Goal: Transaction & Acquisition: Book appointment/travel/reservation

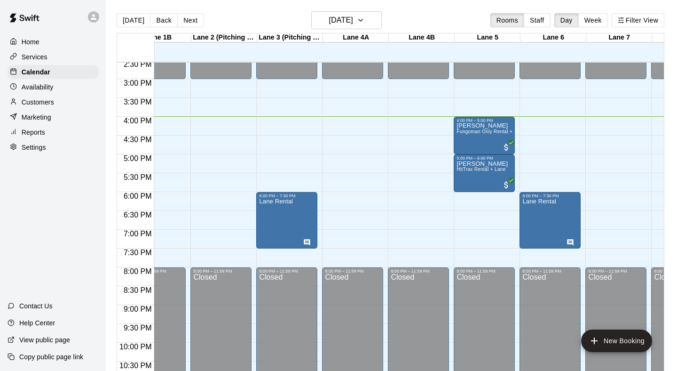
scroll to position [548, 95]
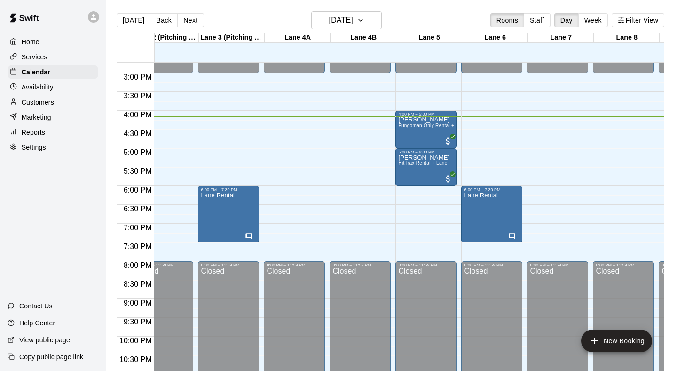
scroll to position [0, 181]
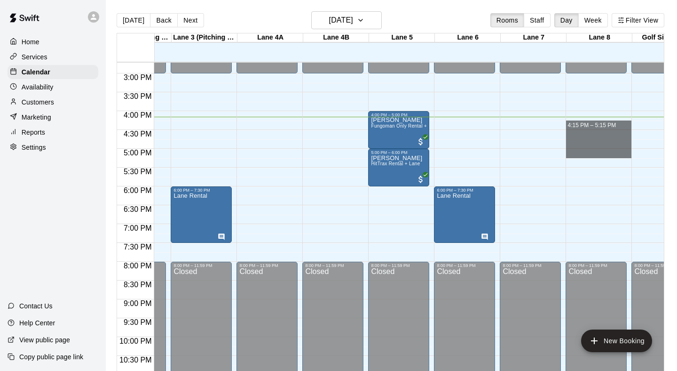
drag, startPoint x: 571, startPoint y: 125, endPoint x: 575, endPoint y: 151, distance: 26.8
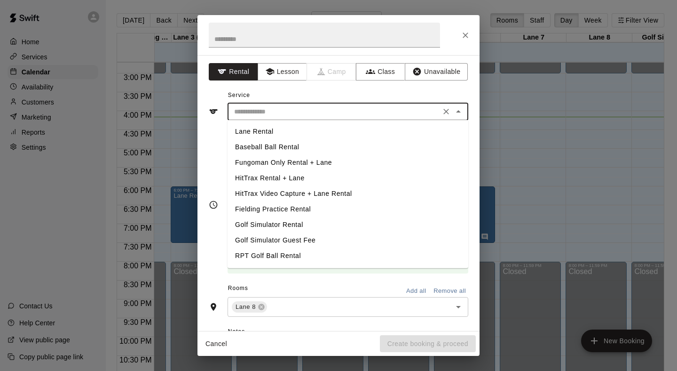
click at [378, 111] on input "text" at bounding box center [334, 112] width 207 height 12
click at [303, 164] on li "Fungoman Only Rental + Lane" at bounding box center [348, 163] width 241 height 16
type input "**********"
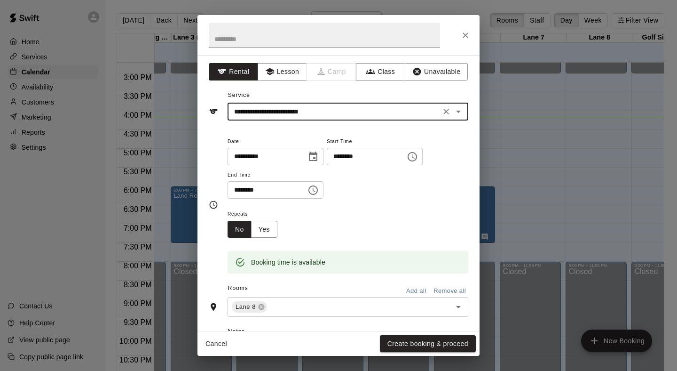
scroll to position [49, 0]
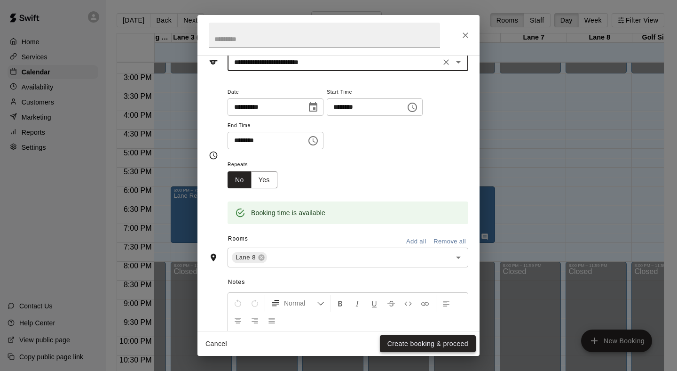
click at [414, 341] on button "Create booking & proceed" at bounding box center [428, 343] width 96 height 17
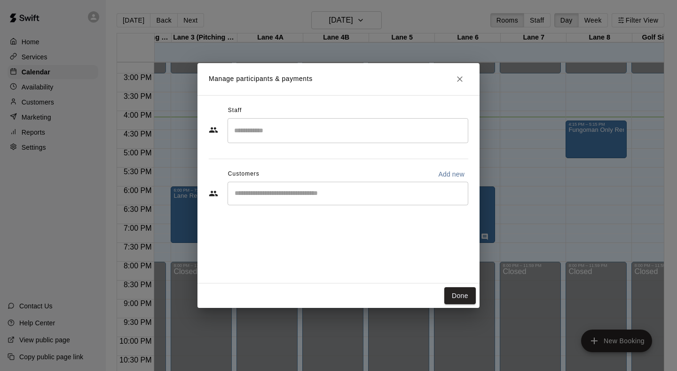
click at [284, 194] on input "Start typing to search customers..." at bounding box center [348, 193] width 232 height 9
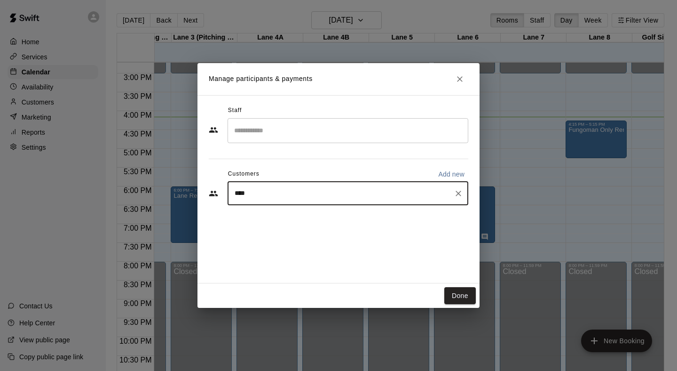
type input "*****"
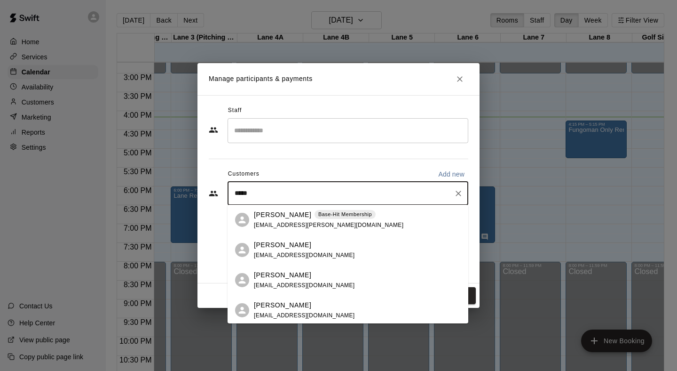
click at [275, 226] on span "[EMAIL_ADDRESS][PERSON_NAME][DOMAIN_NAME]" at bounding box center [329, 225] width 150 height 7
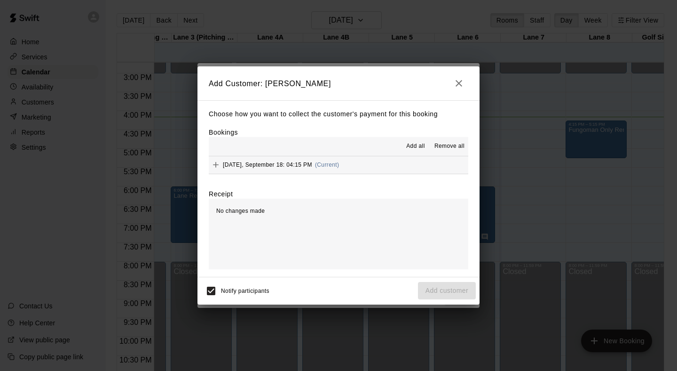
click at [374, 165] on button "[DATE], September 18: 04:15 PM (Current)" at bounding box center [339, 164] width 260 height 17
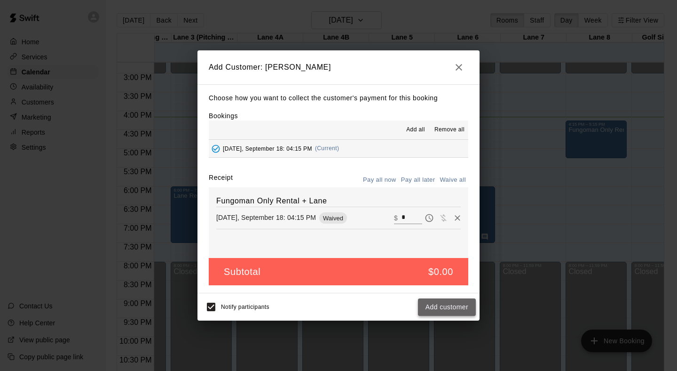
click at [443, 303] on button "Add customer" at bounding box center [447, 306] width 58 height 17
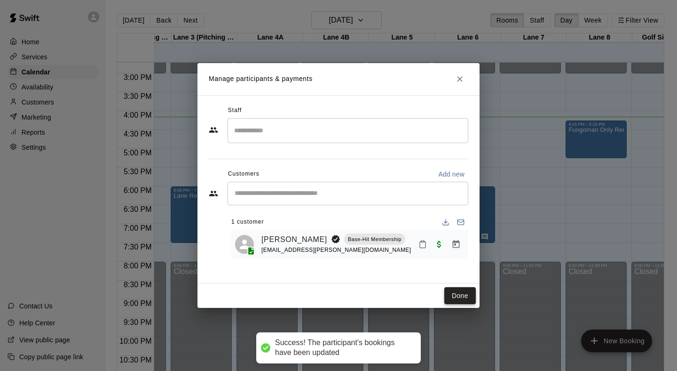
click at [448, 298] on button "Done" at bounding box center [461, 295] width 32 height 17
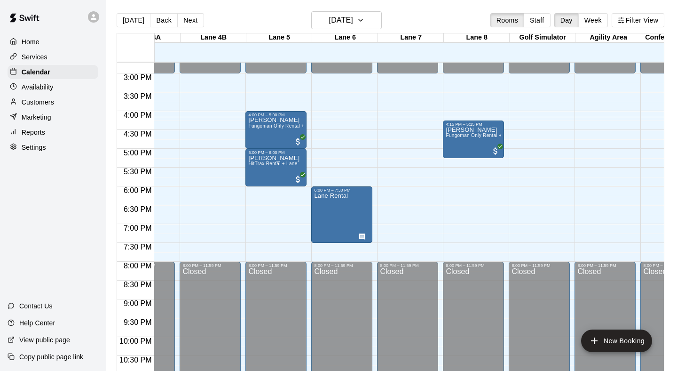
scroll to position [554, 260]
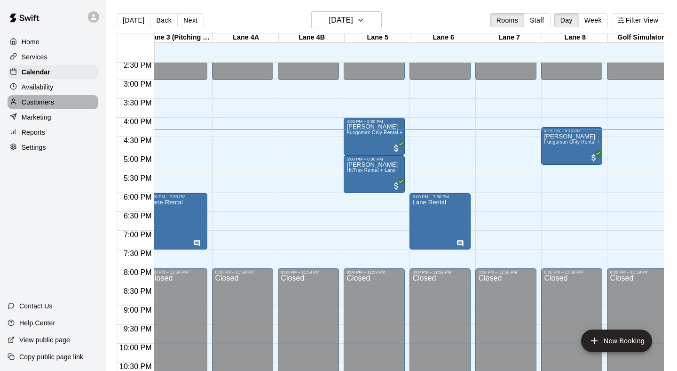
click at [62, 98] on div "Customers" at bounding box center [53, 102] width 91 height 14
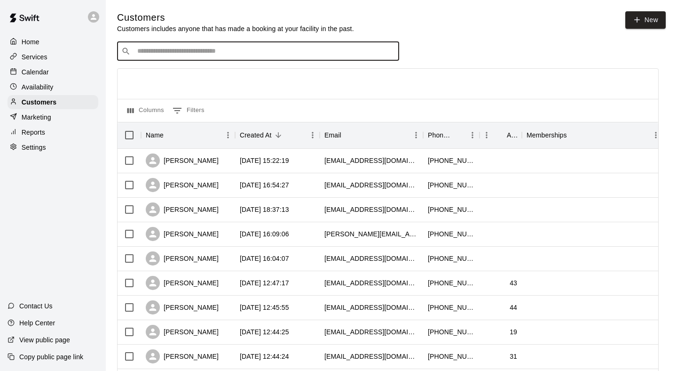
click at [189, 55] on input "Search customers by name or email" at bounding box center [265, 51] width 261 height 9
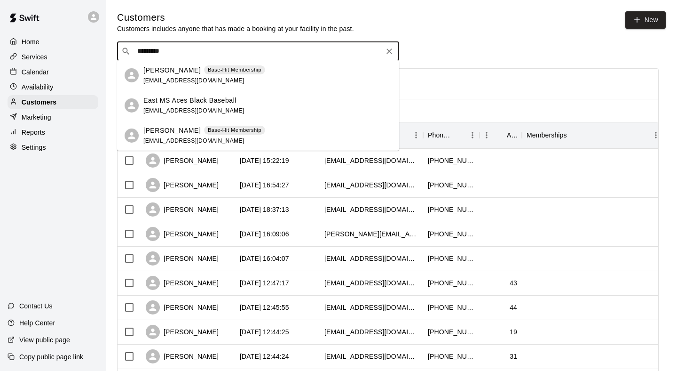
type input "*********"
click at [67, 72] on div "Calendar" at bounding box center [53, 72] width 91 height 14
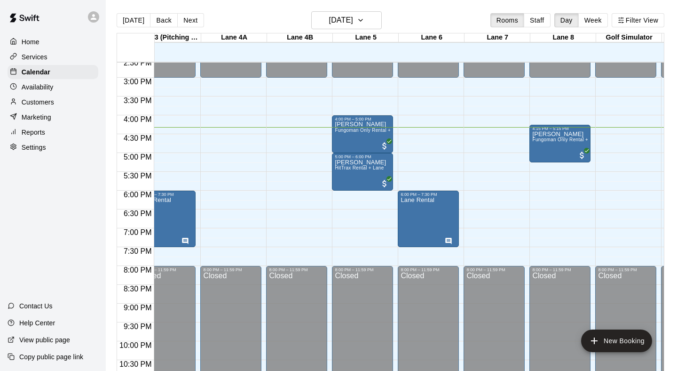
scroll to position [548, 218]
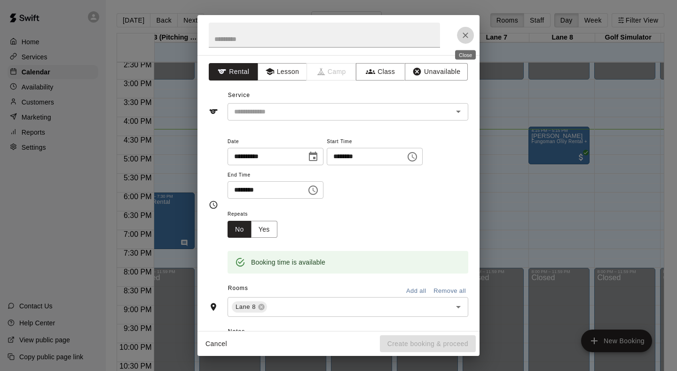
click at [466, 35] on icon "Close" at bounding box center [466, 35] width 6 height 6
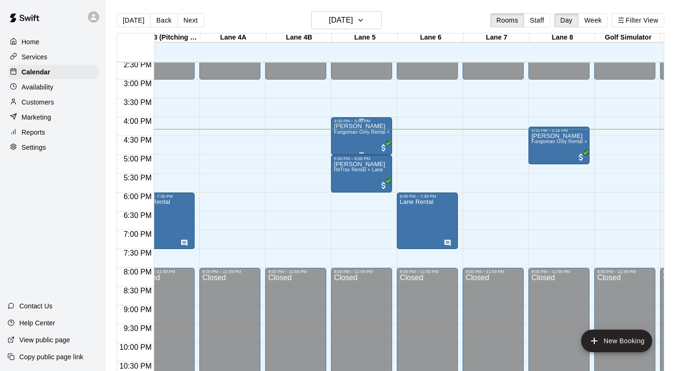
click at [381, 135] on span "Fungoman Only Rental + Lane" at bounding box center [368, 131] width 68 height 5
click at [342, 187] on icon "delete" at bounding box center [344, 184] width 7 height 8
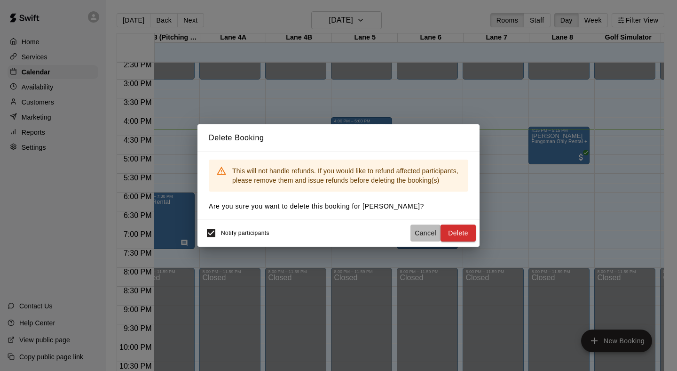
click at [419, 228] on button "Cancel" at bounding box center [426, 232] width 30 height 17
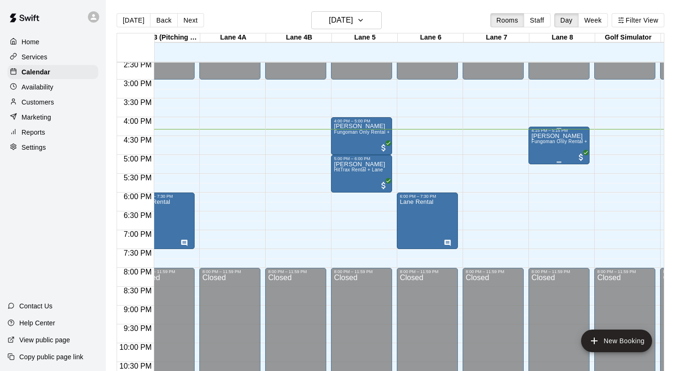
click at [556, 154] on div "[PERSON_NAME] Fungoman Only Rental + Lane" at bounding box center [560, 318] width 56 height 371
click at [542, 185] on icon "delete" at bounding box center [541, 187] width 7 height 8
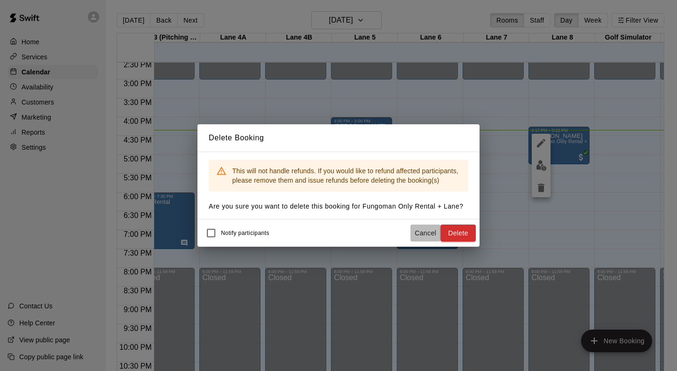
click at [419, 231] on button "Cancel" at bounding box center [426, 232] width 30 height 17
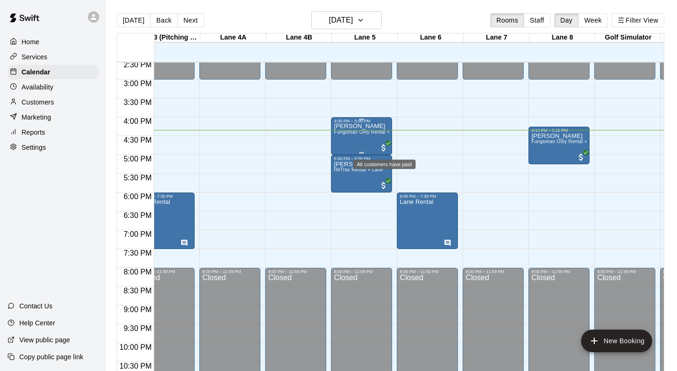
click at [383, 148] on span "All customers have paid" at bounding box center [383, 147] width 9 height 9
click at [394, 198] on icon "delete" at bounding box center [388, 197] width 11 height 11
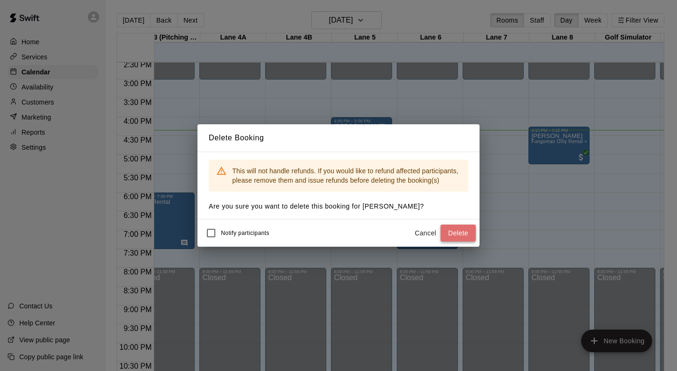
click at [457, 228] on button "Delete" at bounding box center [458, 232] width 35 height 17
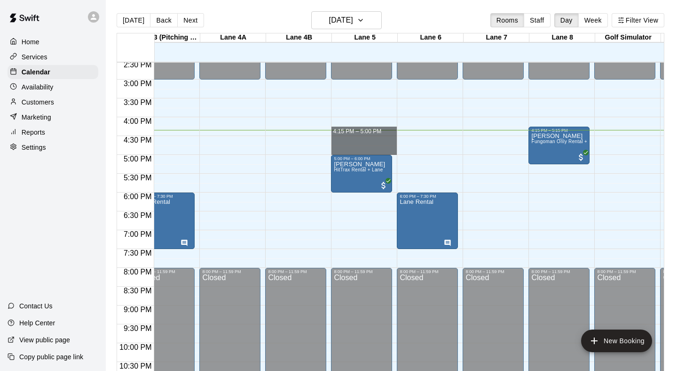
drag, startPoint x: 336, startPoint y: 132, endPoint x: 336, endPoint y: 148, distance: 15.5
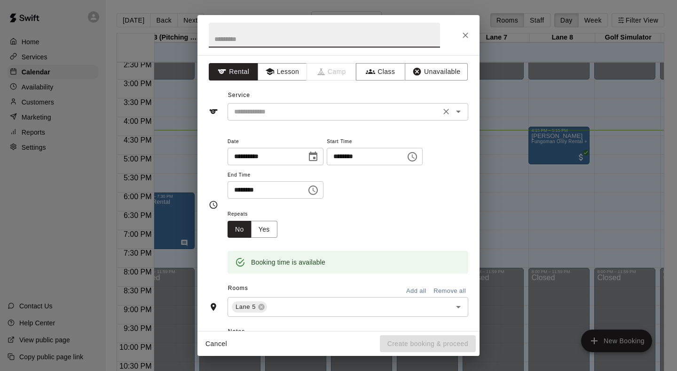
click at [329, 104] on div "​" at bounding box center [348, 111] width 241 height 17
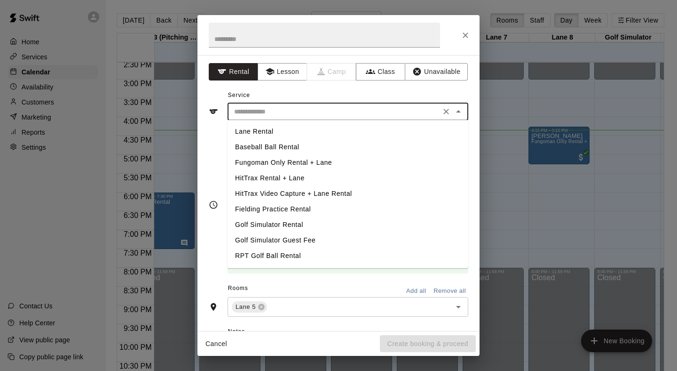
click at [304, 165] on li "Fungoman Only Rental + Lane" at bounding box center [348, 163] width 241 height 16
type input "**********"
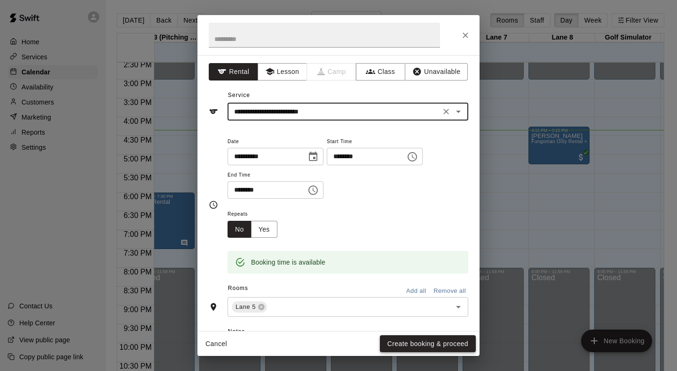
click at [404, 341] on button "Create booking & proceed" at bounding box center [428, 343] width 96 height 17
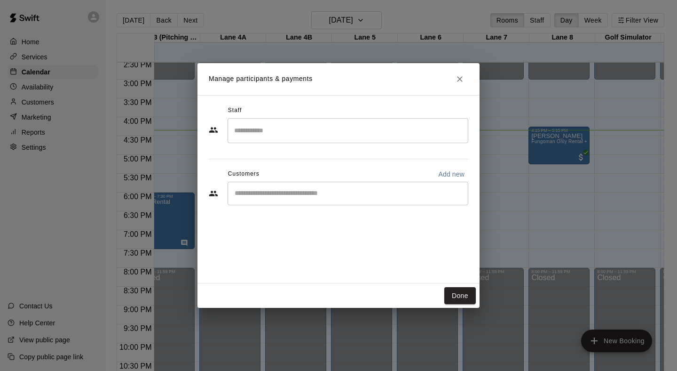
click at [310, 193] on input "Start typing to search customers..." at bounding box center [348, 193] width 232 height 9
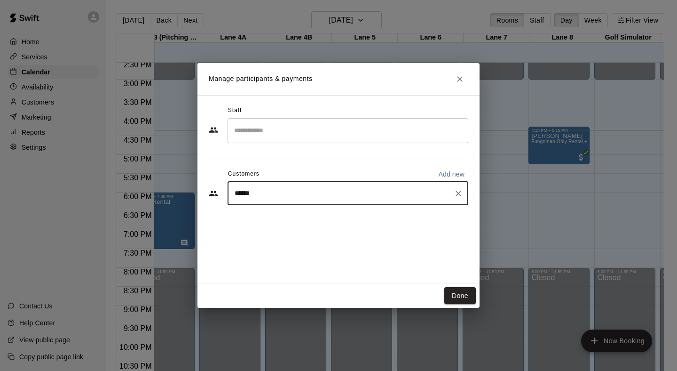
type input "*******"
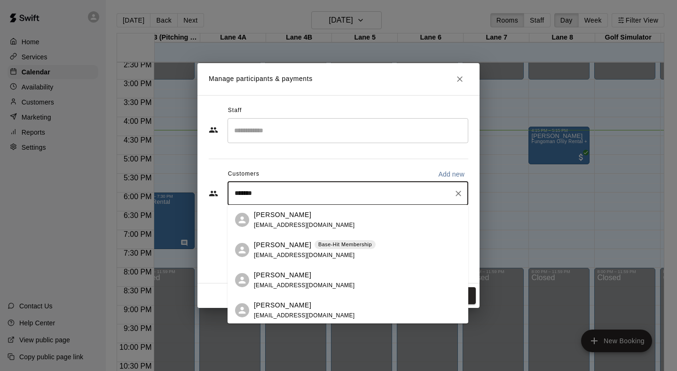
click at [298, 254] on span "[EMAIL_ADDRESS][DOMAIN_NAME]" at bounding box center [304, 255] width 101 height 7
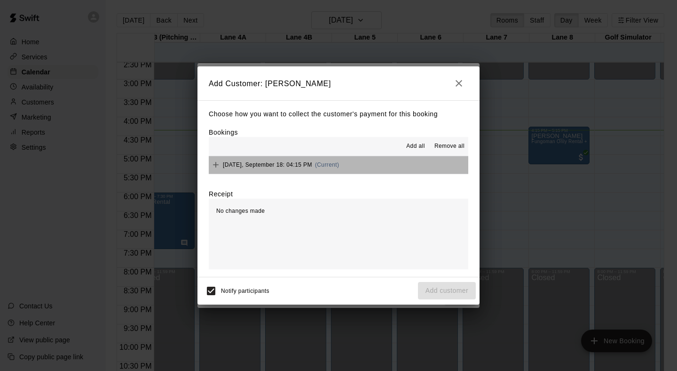
click at [374, 160] on button "[DATE], September 18: 04:15 PM (Current)" at bounding box center [339, 164] width 260 height 17
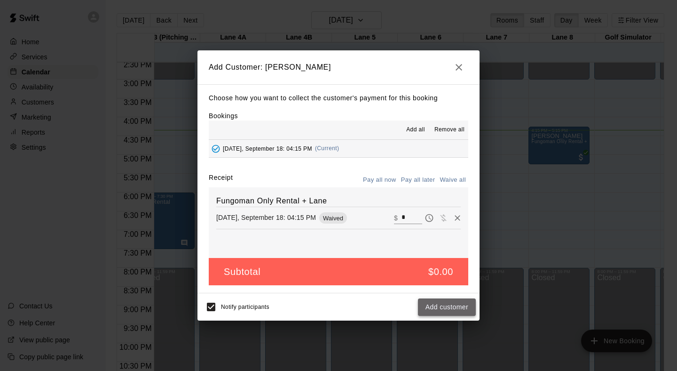
click at [441, 301] on button "Add customer" at bounding box center [447, 306] width 58 height 17
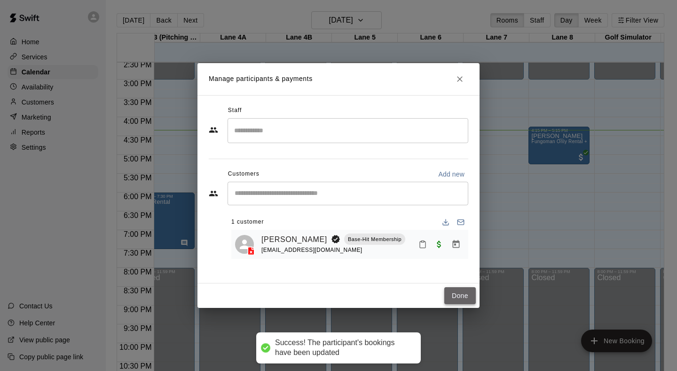
click at [454, 290] on button "Done" at bounding box center [461, 295] width 32 height 17
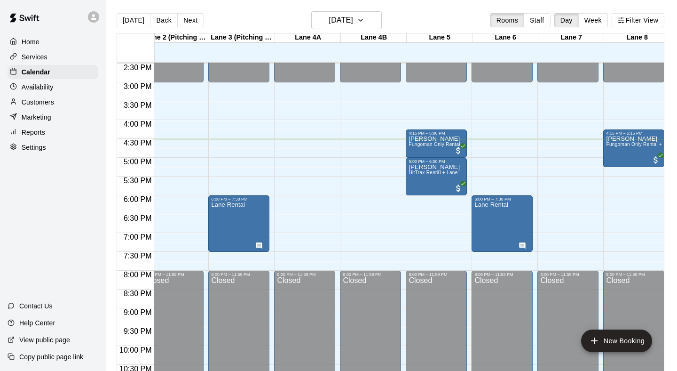
scroll to position [0, 124]
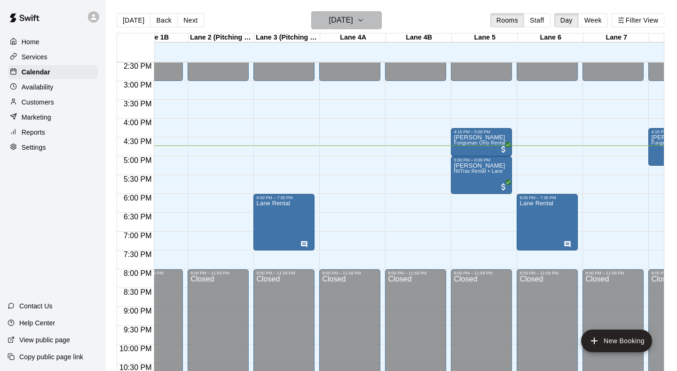
click at [365, 19] on icon "button" at bounding box center [361, 20] width 8 height 11
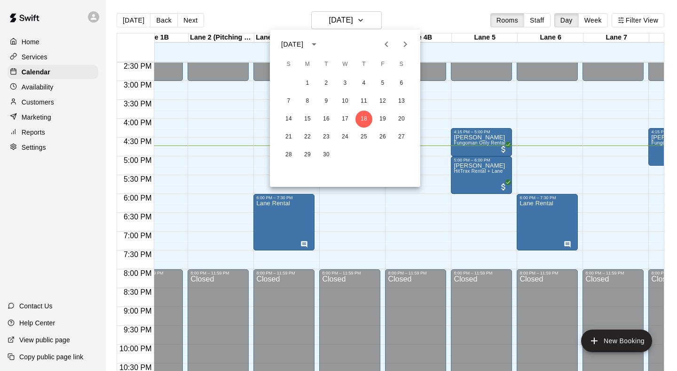
click at [411, 14] on div at bounding box center [338, 185] width 677 height 371
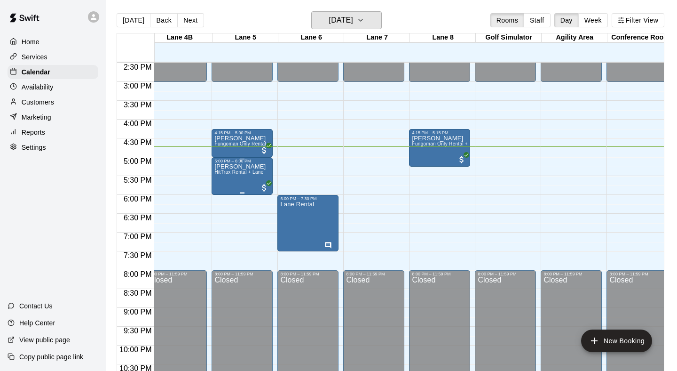
scroll to position [545, 380]
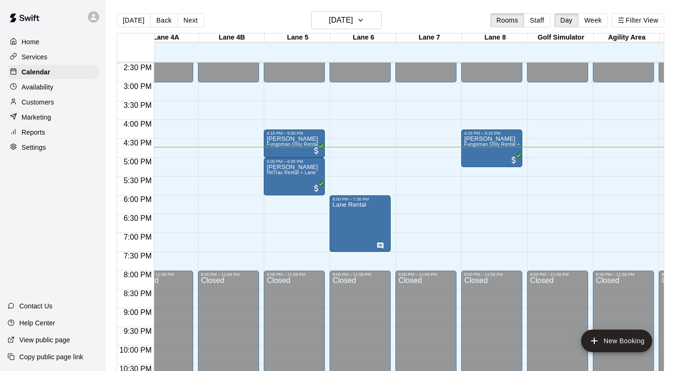
click at [410, 14] on div "[DATE] Back [DATE][DATE] Rooms Staff Day Week Filter View" at bounding box center [391, 22] width 548 height 22
click at [382, 18] on button "[DATE]" at bounding box center [346, 20] width 71 height 18
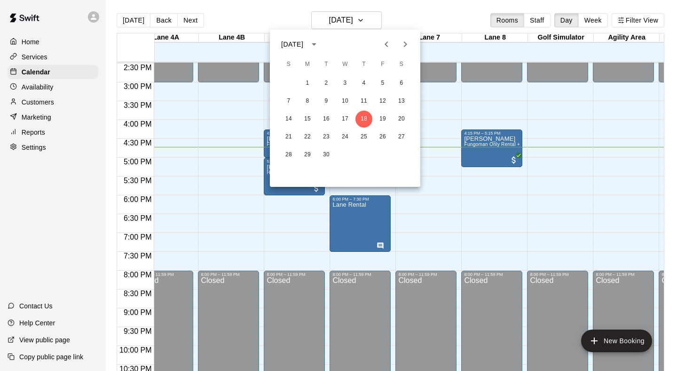
click at [287, 234] on div at bounding box center [338, 185] width 677 height 371
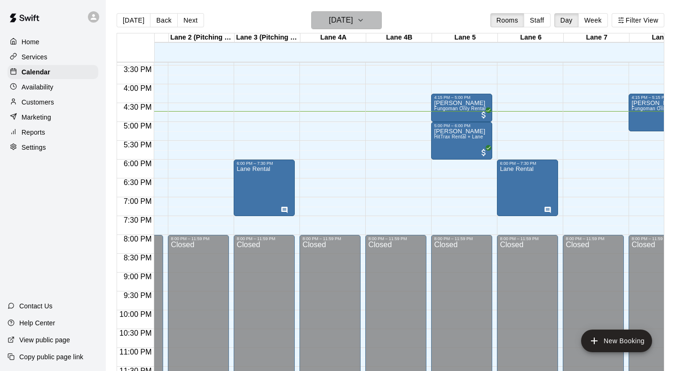
click at [382, 23] on button "[DATE]" at bounding box center [346, 20] width 71 height 18
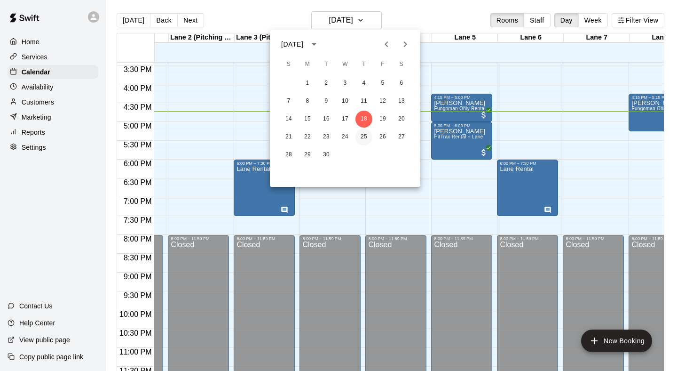
click at [365, 132] on button "25" at bounding box center [364, 136] width 17 height 17
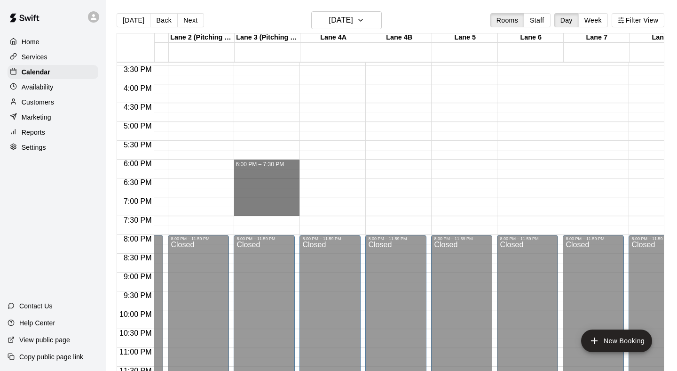
drag, startPoint x: 239, startPoint y: 165, endPoint x: 242, endPoint y: 208, distance: 43.8
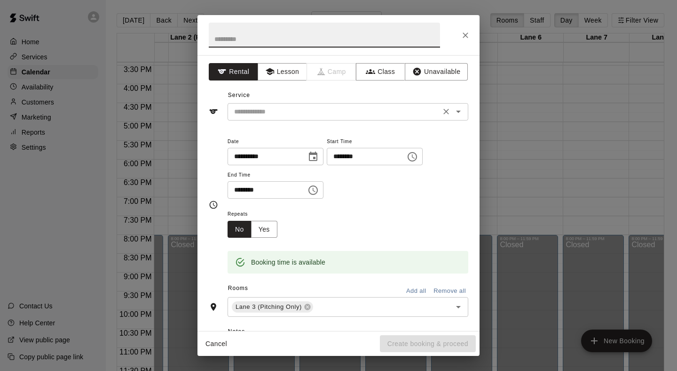
click at [325, 118] on div "​" at bounding box center [348, 111] width 241 height 17
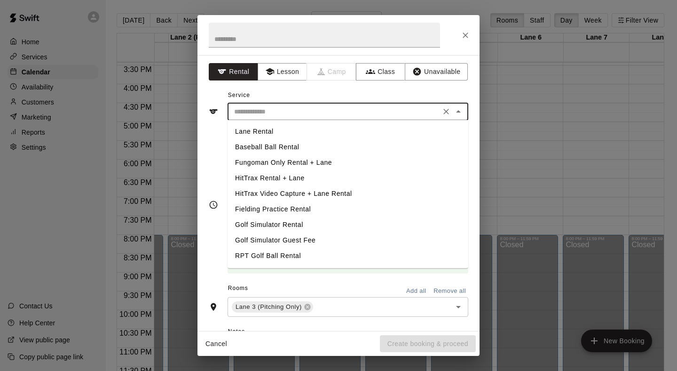
click at [306, 128] on li "Lane Rental" at bounding box center [348, 132] width 241 height 16
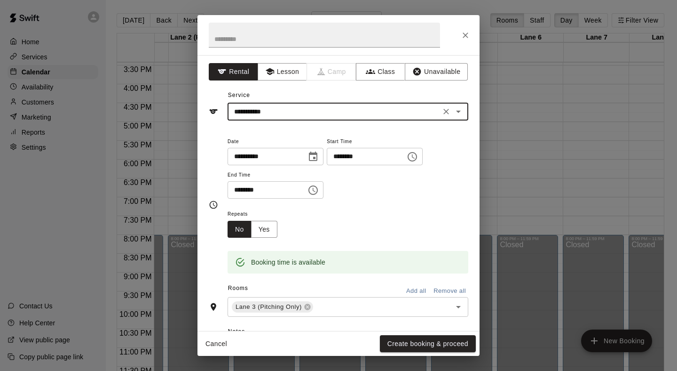
type input "**********"
click at [334, 302] on input "text" at bounding box center [376, 307] width 123 height 12
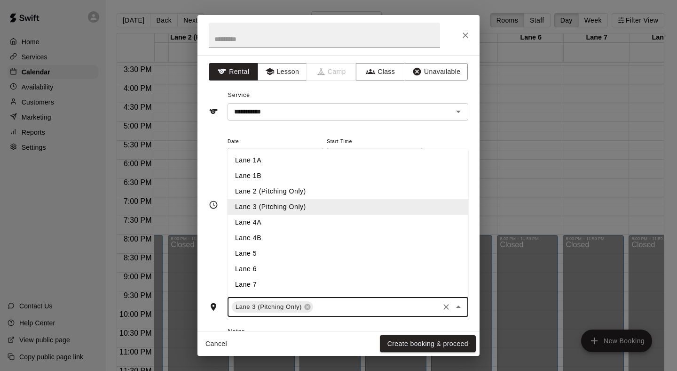
click at [290, 265] on li "Lane 6" at bounding box center [348, 269] width 241 height 16
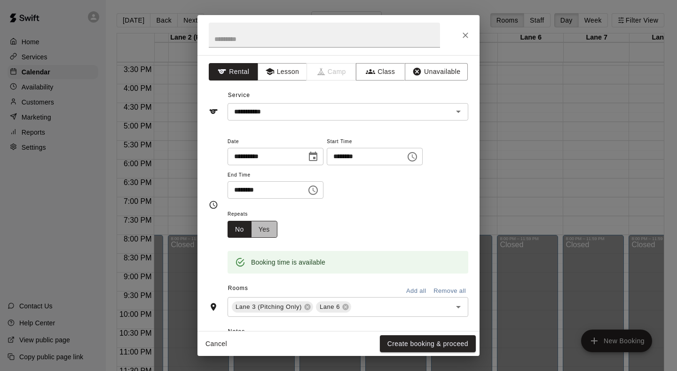
click at [272, 224] on button "Yes" at bounding box center [264, 229] width 26 height 17
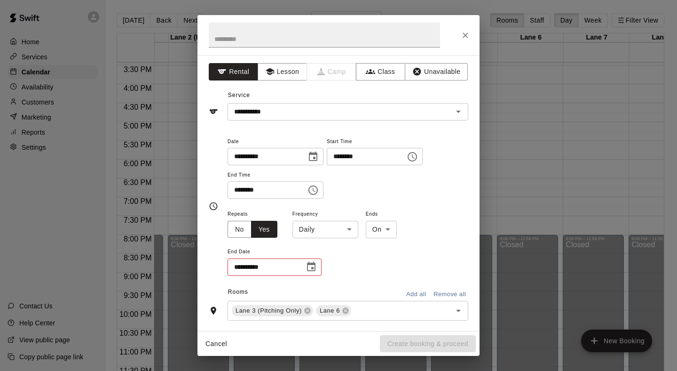
click at [350, 228] on body "Home Services Calendar Availability Customers Marketing Reports Settings Contac…" at bounding box center [338, 193] width 677 height 386
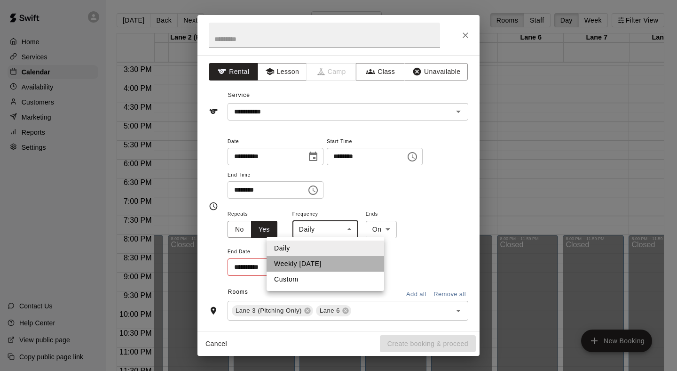
click at [322, 264] on li "Weekly [DATE]" at bounding box center [326, 264] width 118 height 16
type input "******"
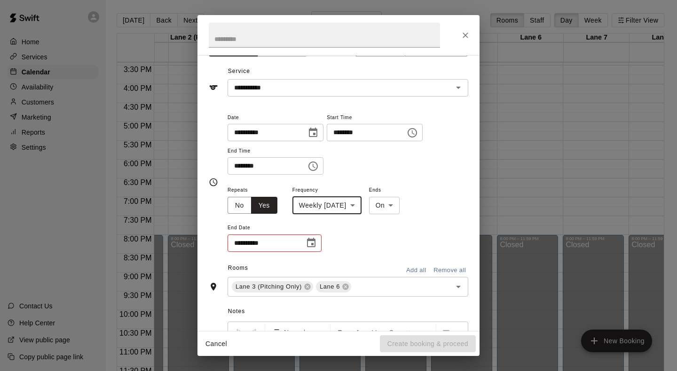
click at [312, 242] on icon "Choose date" at bounding box center [311, 242] width 8 height 9
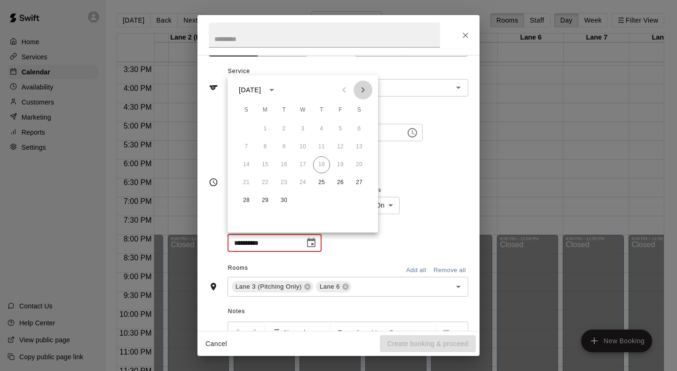
click at [361, 86] on icon "Next month" at bounding box center [363, 89] width 11 height 11
click at [321, 146] on button "9" at bounding box center [321, 146] width 17 height 17
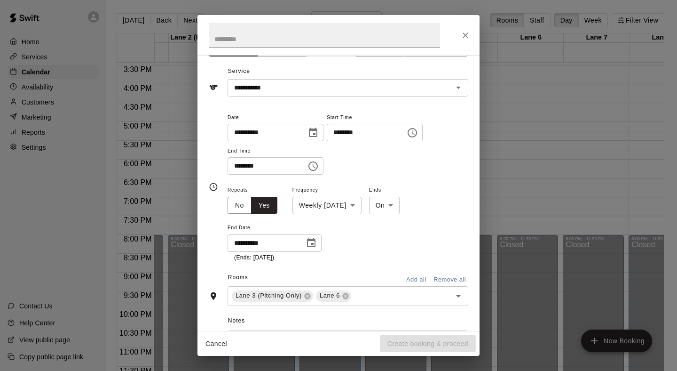
type input "**********"
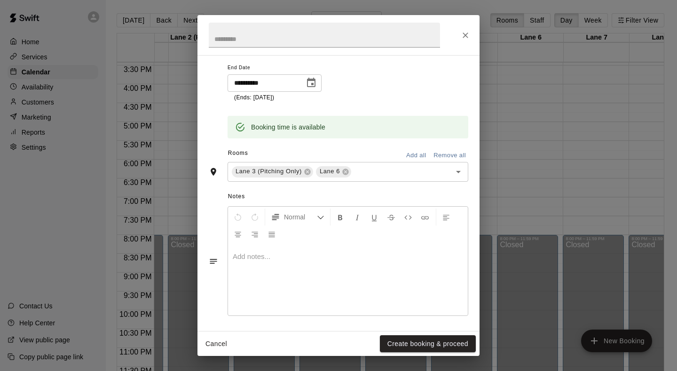
scroll to position [183, 0]
click at [304, 256] on p at bounding box center [348, 256] width 231 height 9
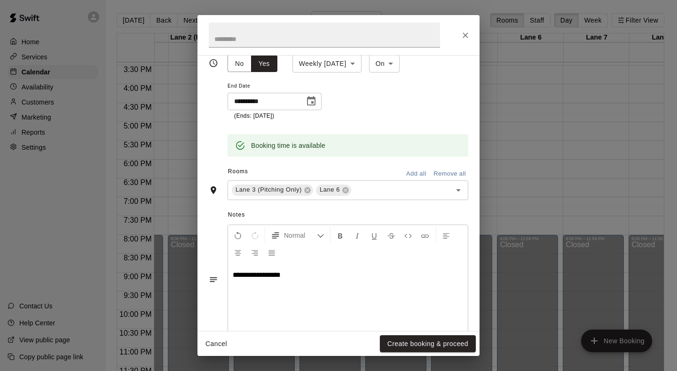
scroll to position [167, 0]
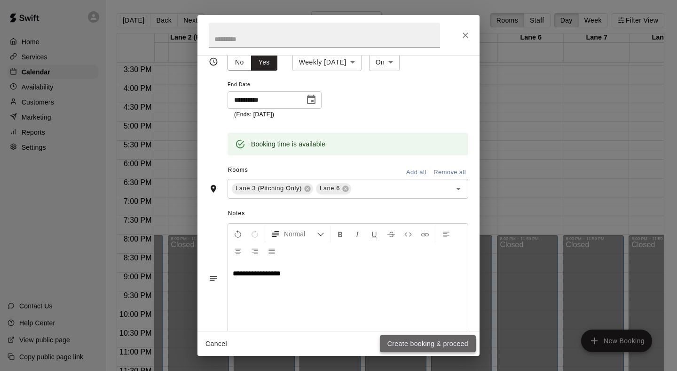
click at [409, 342] on button "Create booking & proceed" at bounding box center [428, 343] width 96 height 17
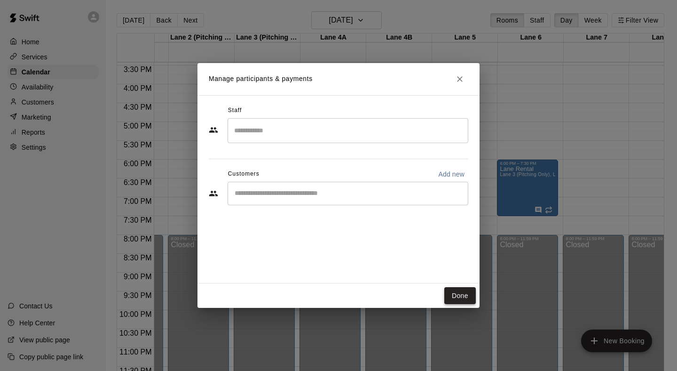
click at [455, 294] on button "Done" at bounding box center [461, 295] width 32 height 17
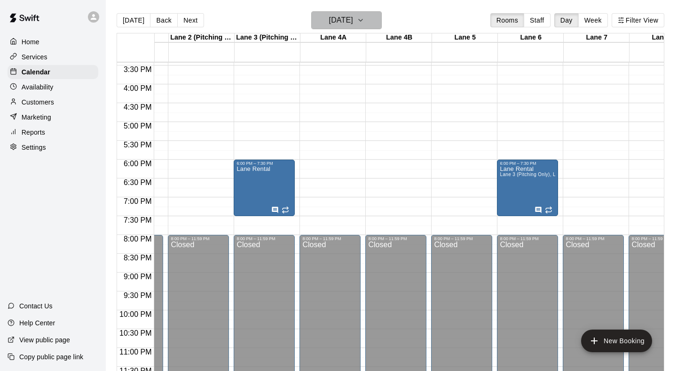
click at [365, 17] on icon "button" at bounding box center [361, 20] width 8 height 11
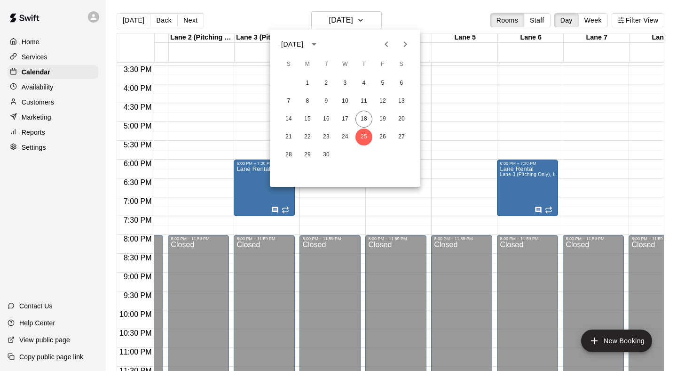
click at [404, 43] on icon "Next month" at bounding box center [405, 44] width 11 height 11
click at [366, 81] on button "2" at bounding box center [364, 83] width 17 height 17
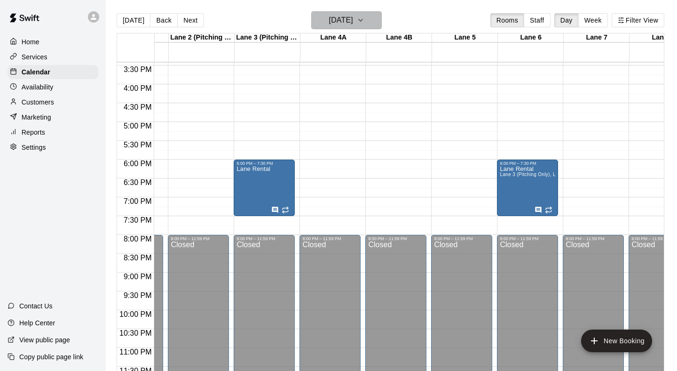
click at [365, 20] on icon "button" at bounding box center [361, 20] width 8 height 11
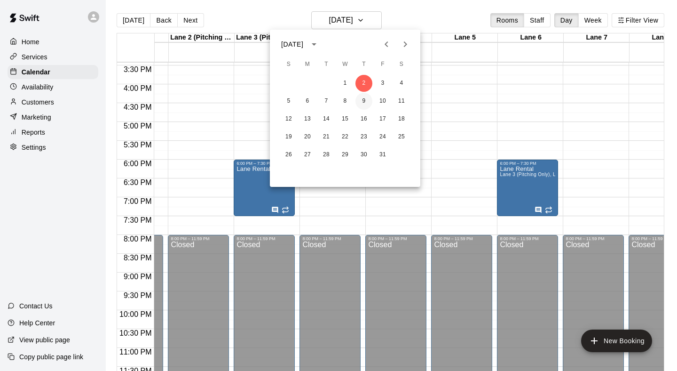
click at [364, 104] on button "9" at bounding box center [364, 101] width 17 height 17
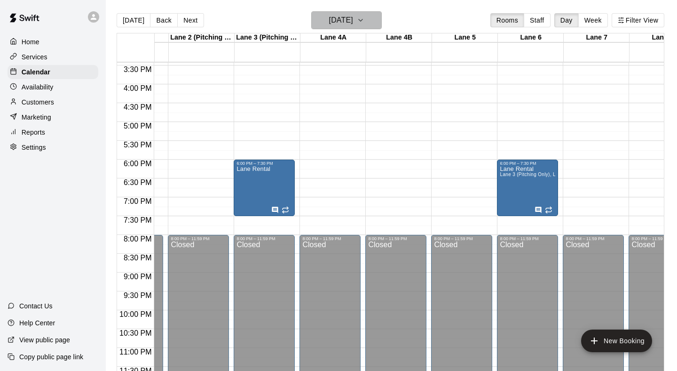
click at [365, 26] on icon "button" at bounding box center [361, 20] width 8 height 11
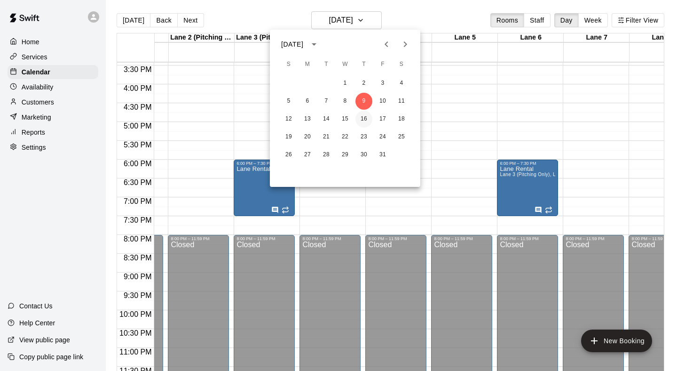
click at [368, 114] on button "16" at bounding box center [364, 119] width 17 height 17
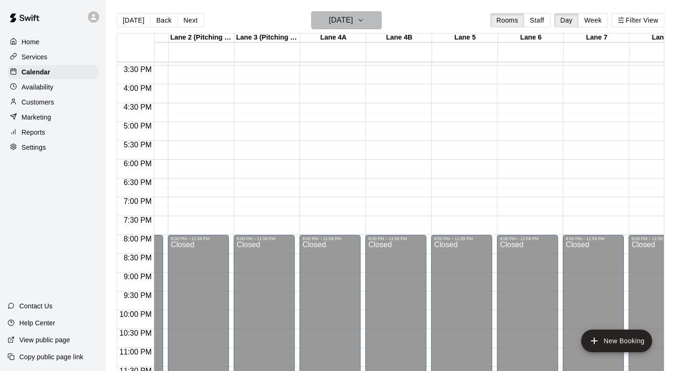
click at [365, 19] on icon "button" at bounding box center [361, 20] width 8 height 11
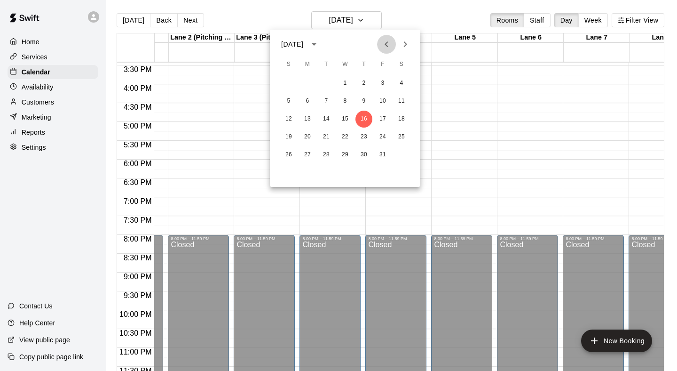
click at [388, 42] on icon "Previous month" at bounding box center [386, 44] width 3 height 6
click at [366, 120] on button "18" at bounding box center [364, 119] width 17 height 17
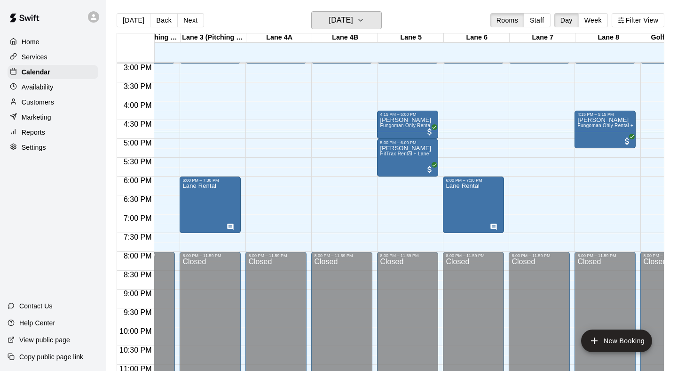
scroll to position [563, 172]
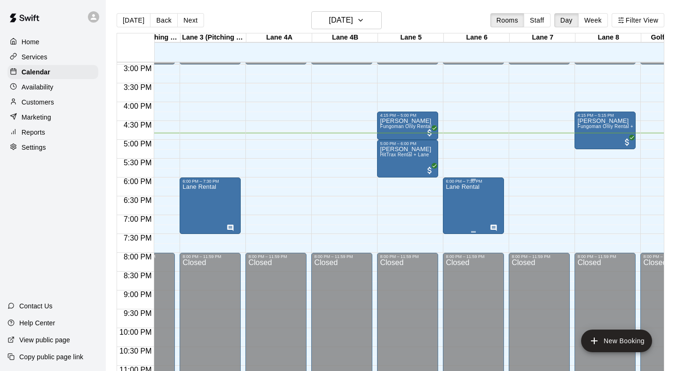
click at [489, 197] on div "Lane Rental" at bounding box center [474, 368] width 56 height 371
click at [450, 194] on button "edit" at bounding box center [455, 193] width 19 height 19
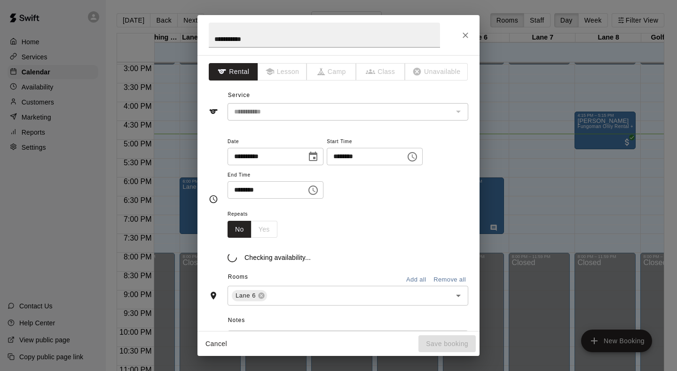
scroll to position [26, 0]
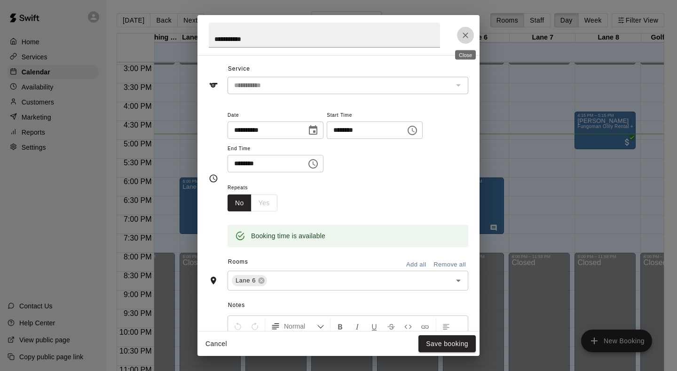
click at [465, 39] on icon "Close" at bounding box center [465, 35] width 9 height 9
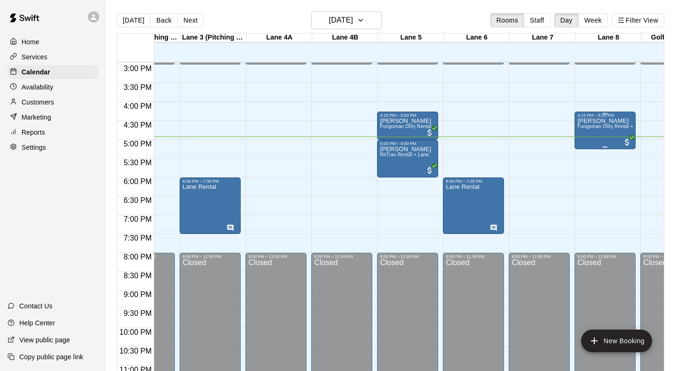
click at [628, 123] on div "[PERSON_NAME] Fungoman Only Rental + Lane" at bounding box center [606, 303] width 56 height 371
click at [559, 130] on div at bounding box center [338, 185] width 677 height 371
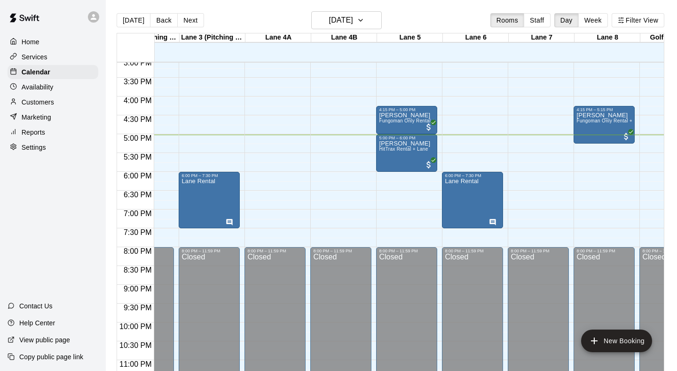
scroll to position [562, 173]
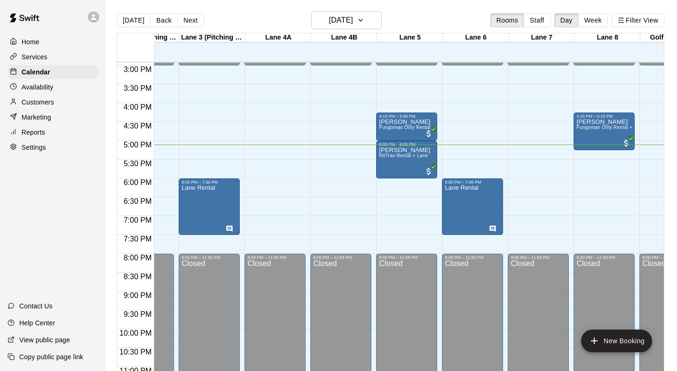
click at [48, 95] on div "Customers" at bounding box center [53, 102] width 91 height 14
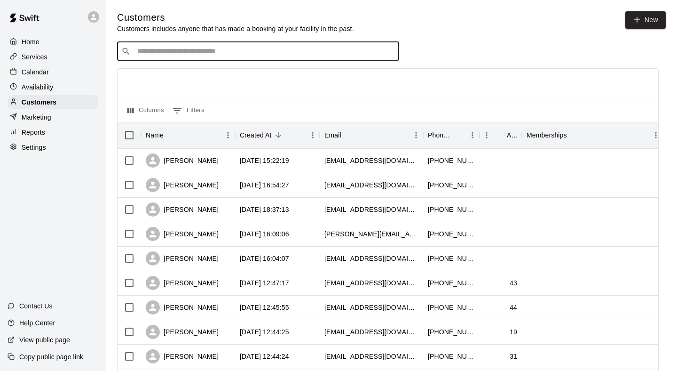
click at [230, 53] on input "Search customers by name or email" at bounding box center [265, 51] width 261 height 9
type input "*********"
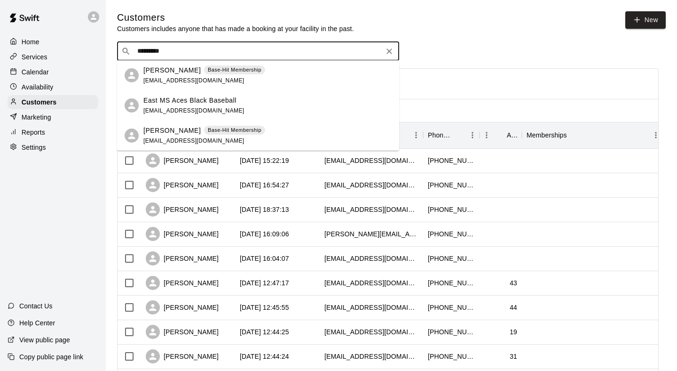
click at [242, 80] on div "[PERSON_NAME] Base-Hit Membership [EMAIL_ADDRESS][DOMAIN_NAME]" at bounding box center [204, 75] width 122 height 20
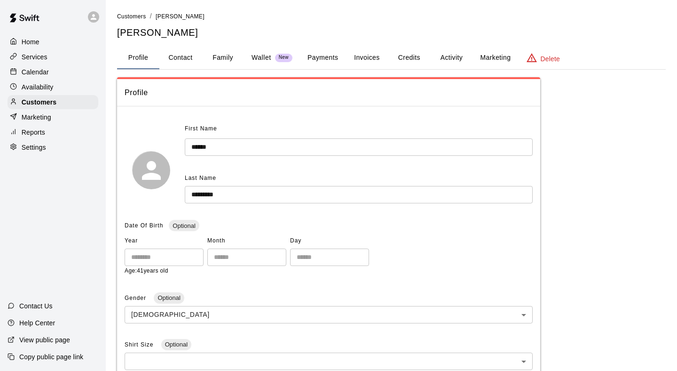
click at [341, 56] on button "Payments" at bounding box center [323, 58] width 46 height 23
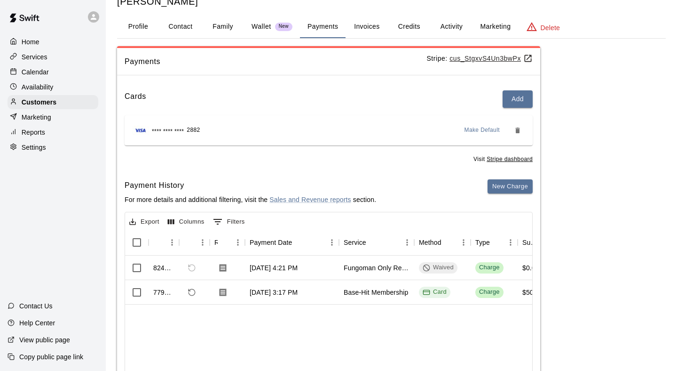
scroll to position [30, 0]
click at [494, 180] on button "New Charge" at bounding box center [510, 187] width 45 height 15
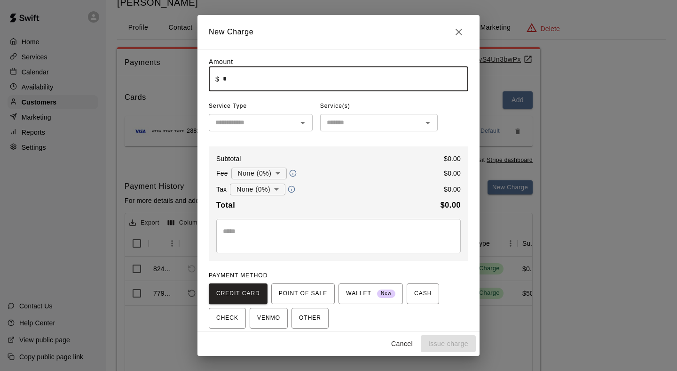
click at [412, 84] on input "*" at bounding box center [346, 78] width 246 height 25
click at [304, 120] on icon "Open" at bounding box center [302, 122] width 11 height 11
type input "****"
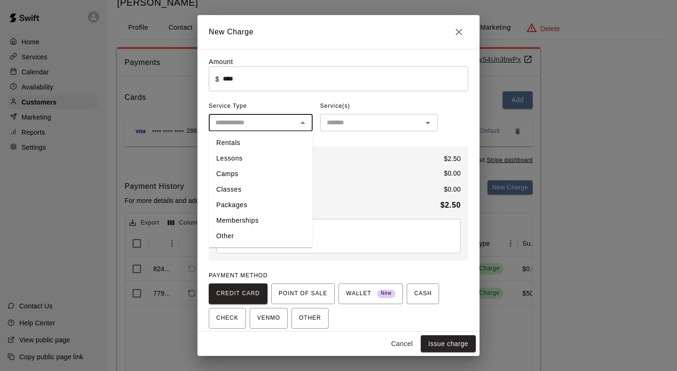
click at [254, 235] on li "Other" at bounding box center [261, 236] width 104 height 16
type input "*****"
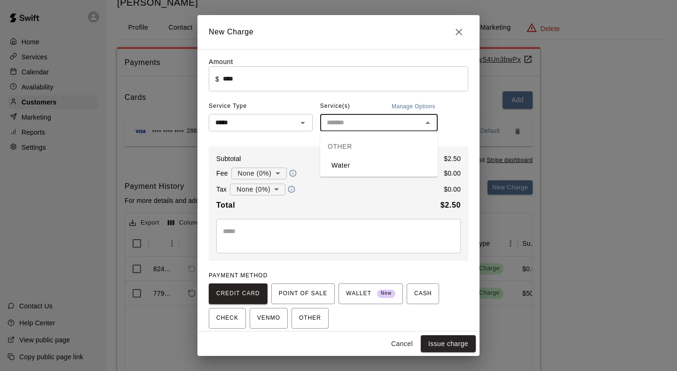
click at [386, 121] on input "text" at bounding box center [371, 123] width 96 height 12
click at [347, 162] on li "Water" at bounding box center [379, 166] width 118 height 16
type input "*****"
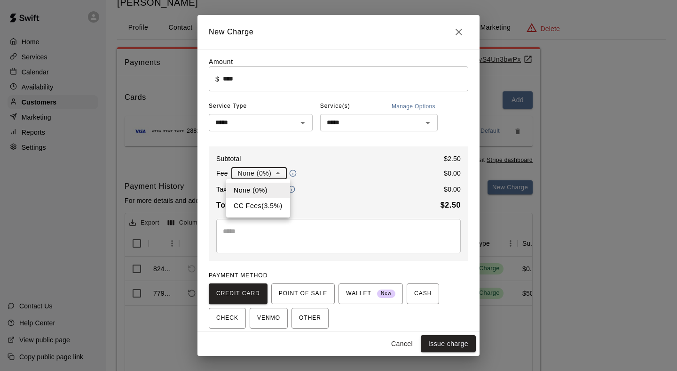
click at [278, 173] on body "Home Services Calendar Availability Customers Marketing Reports Settings Contac…" at bounding box center [338, 207] width 677 height 475
click at [270, 200] on li "CC Fees ( 3.5 % )" at bounding box center [258, 206] width 64 height 16
type input "**********"
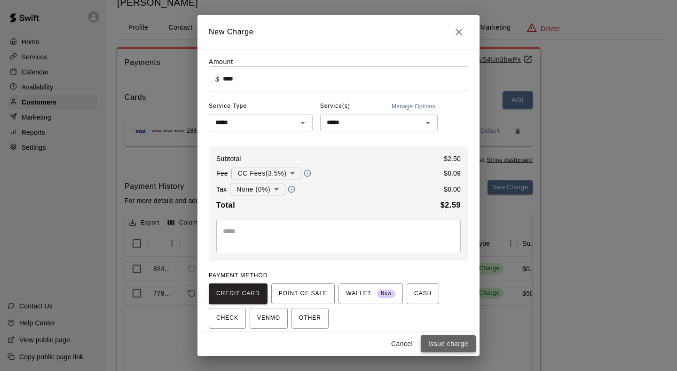
click at [442, 343] on button "Issue charge" at bounding box center [448, 343] width 55 height 17
type input "*"
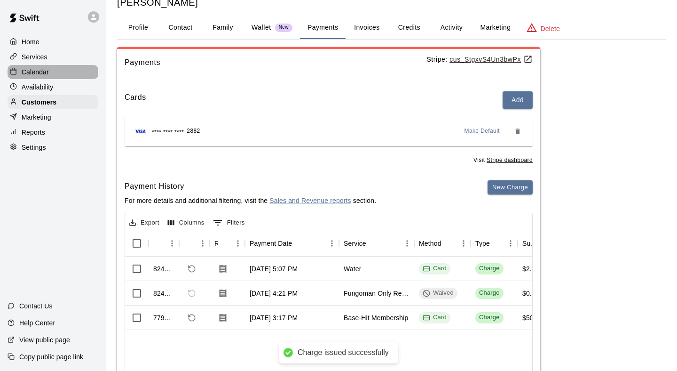
click at [62, 76] on div "Calendar" at bounding box center [53, 72] width 91 height 14
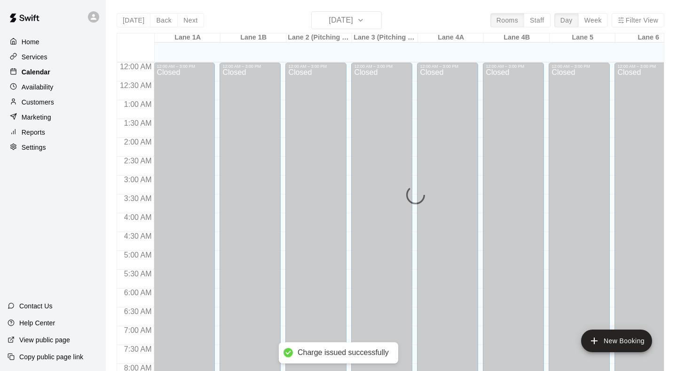
scroll to position [557, 0]
